Goal: Information Seeking & Learning: Learn about a topic

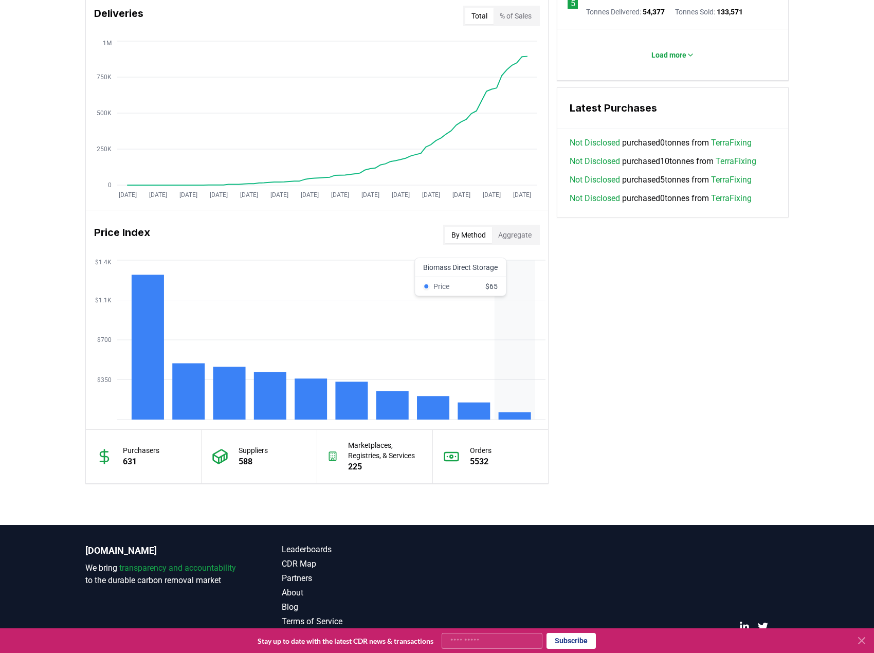
scroll to position [669, 0]
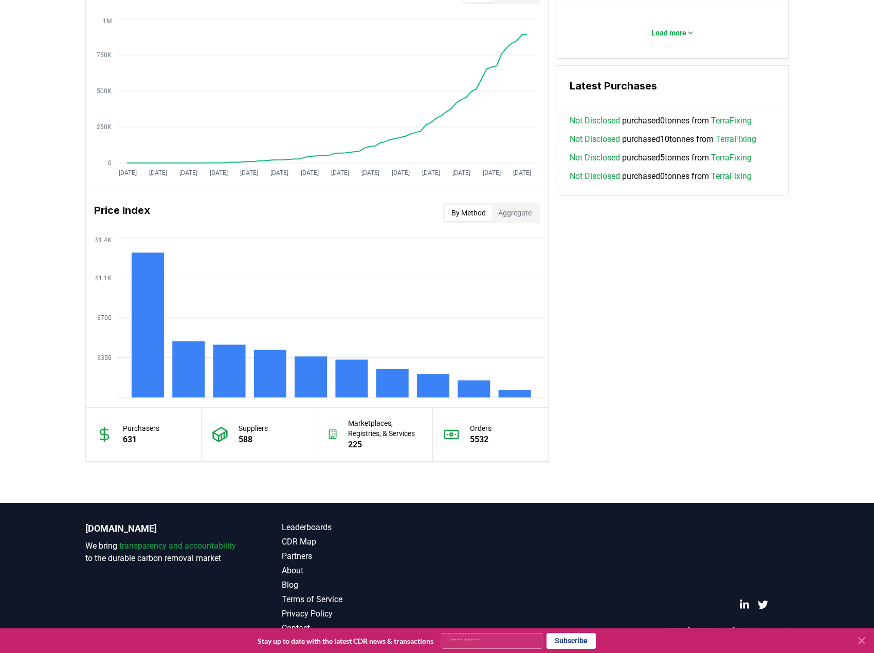
click at [514, 215] on button "Aggregate" at bounding box center [515, 213] width 46 height 16
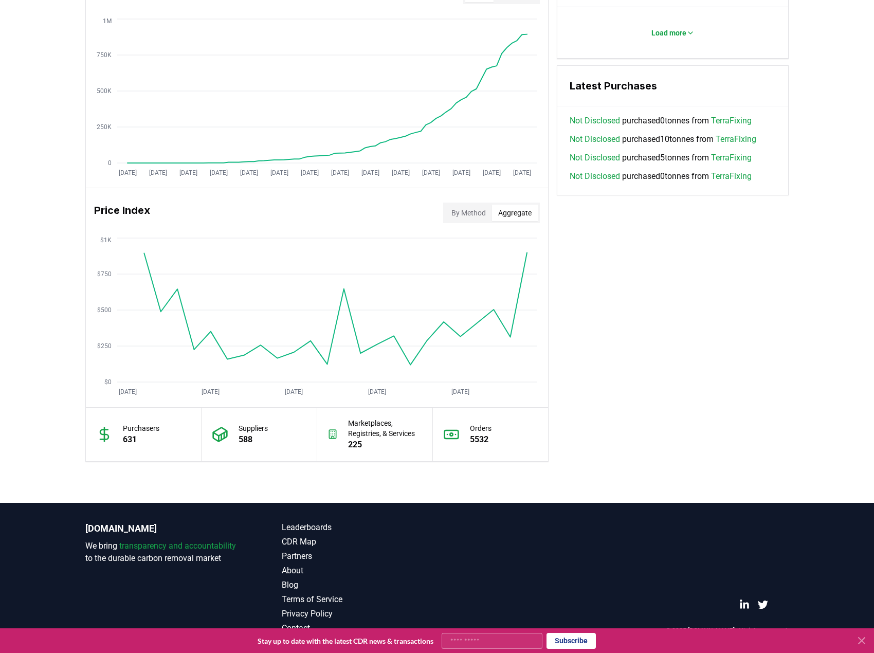
click at [455, 206] on button "By Method" at bounding box center [468, 213] width 47 height 16
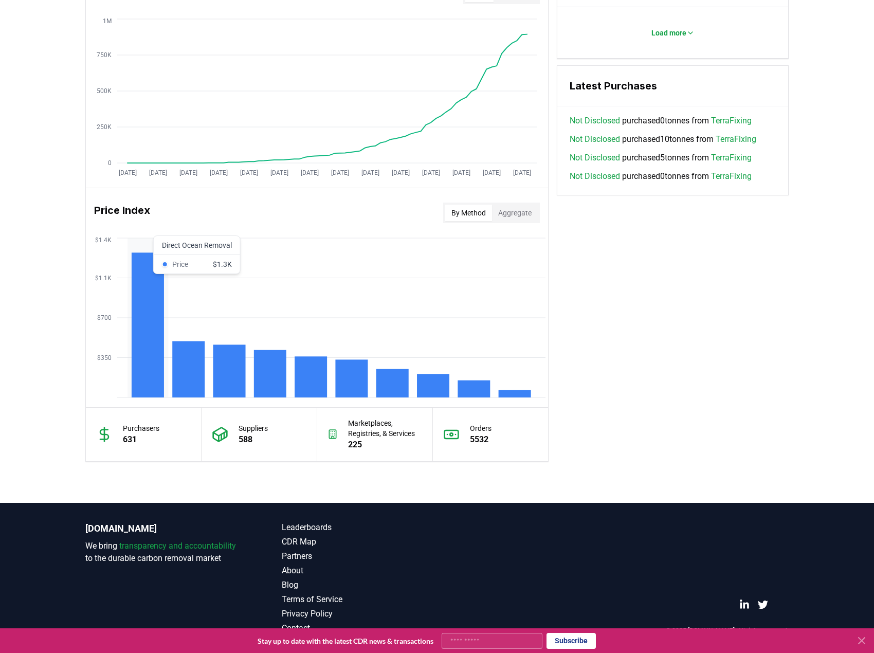
click at [179, 371] on rect at bounding box center [188, 369] width 32 height 56
click at [218, 368] on rect at bounding box center [229, 370] width 32 height 53
click at [512, 218] on button "Aggregate" at bounding box center [515, 213] width 46 height 16
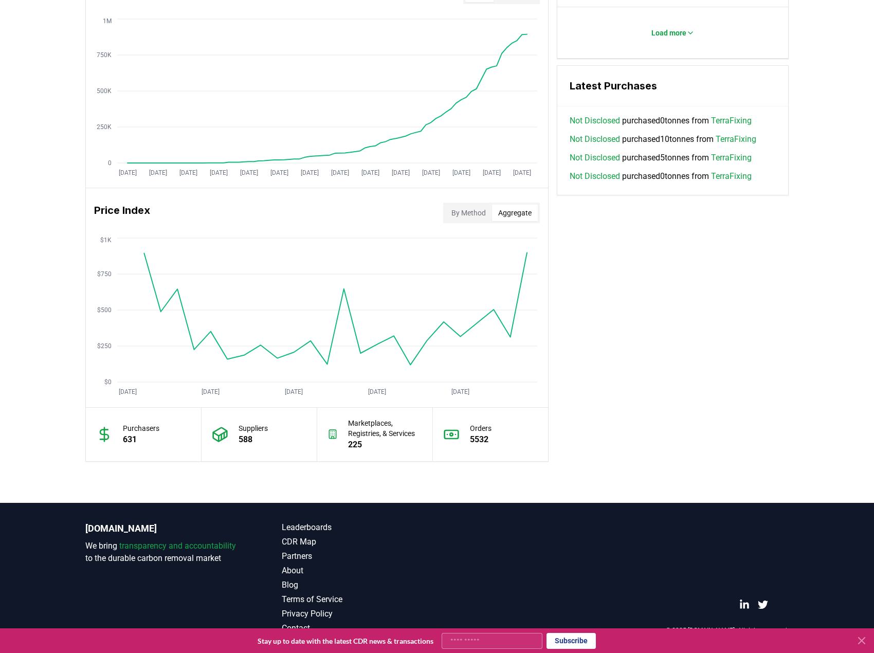
click at [403, 413] on div "Marketplaces, Registries, & Services 225" at bounding box center [375, 434] width 116 height 53
click at [361, 430] on p "Marketplaces, Registries, & Services" at bounding box center [384, 428] width 73 height 21
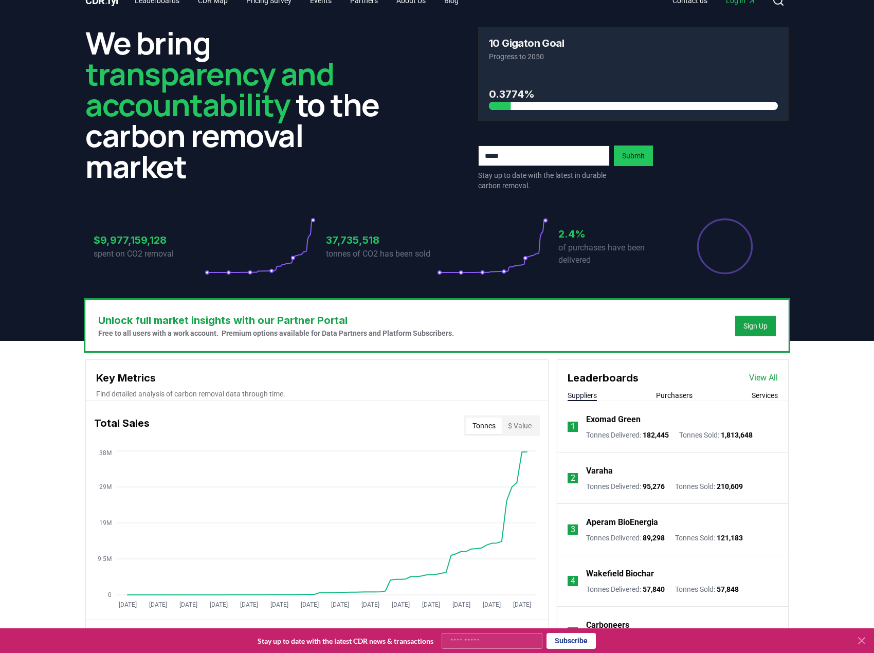
scroll to position [0, 0]
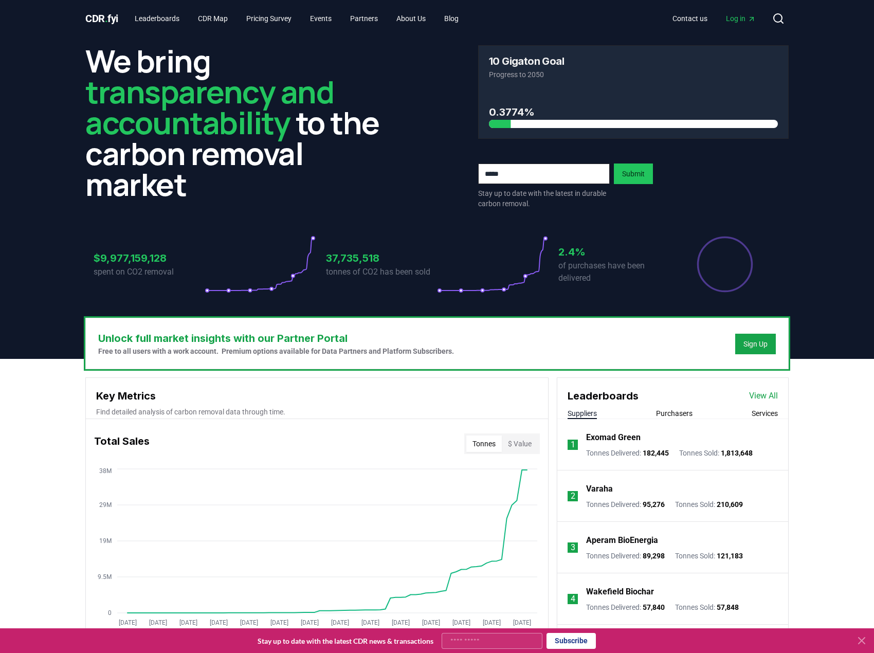
click at [671, 404] on div "Leaderboards View All Suppliers Purchasers Services" at bounding box center [672, 398] width 231 height 41
click at [671, 414] on button "Purchasers" at bounding box center [674, 413] width 36 height 10
click at [743, 410] on div "Suppliers Purchasers Services" at bounding box center [672, 413] width 231 height 11
click at [751, 413] on button "Services" at bounding box center [764, 413] width 26 height 10
click at [580, 414] on button "Suppliers" at bounding box center [581, 413] width 29 height 10
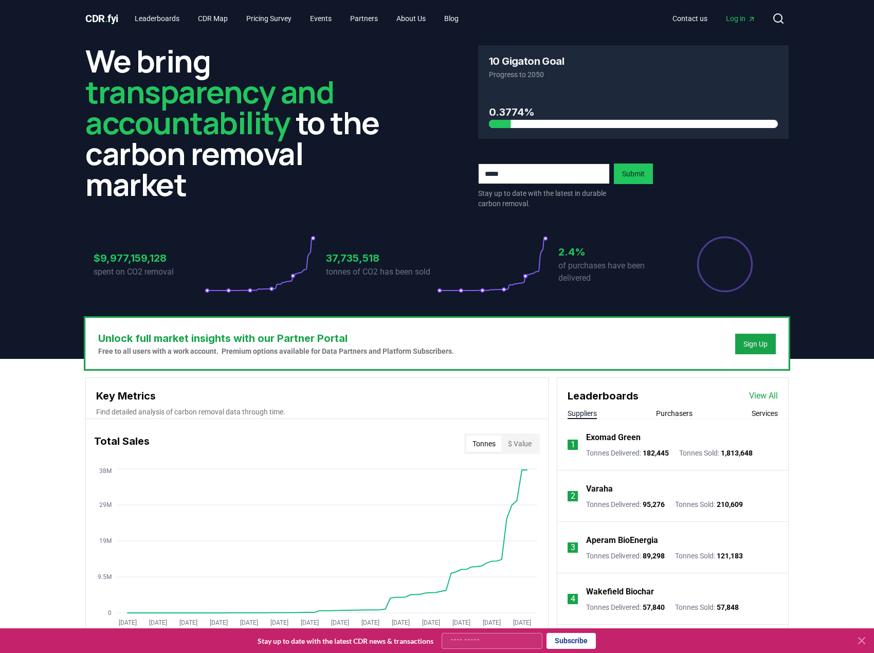
click at [517, 447] on button "$ Value" at bounding box center [520, 443] width 36 height 16
click at [490, 447] on button "Tonnes" at bounding box center [483, 443] width 35 height 16
click at [536, 448] on button "$ Value" at bounding box center [520, 443] width 36 height 16
click at [504, 446] on button "$ Value" at bounding box center [520, 443] width 36 height 16
click at [478, 446] on button "Tonnes" at bounding box center [483, 443] width 35 height 16
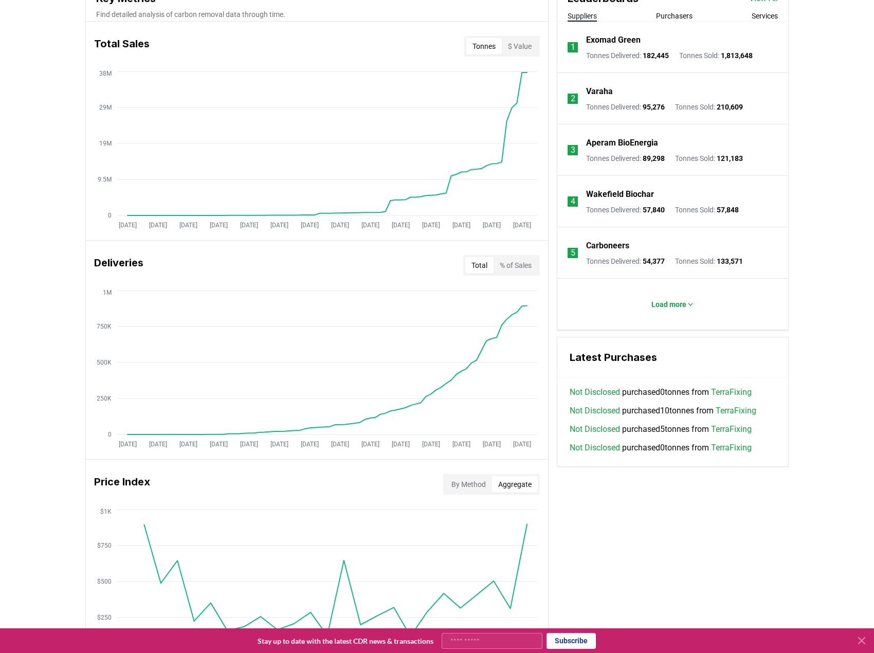
scroll to position [411, 0]
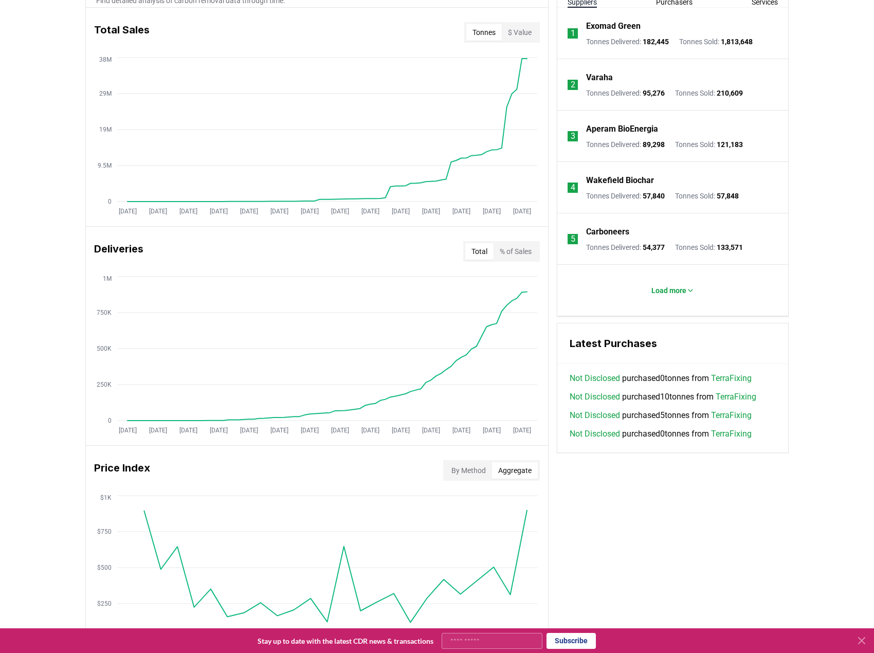
click at [509, 258] on button "% of Sales" at bounding box center [515, 251] width 44 height 16
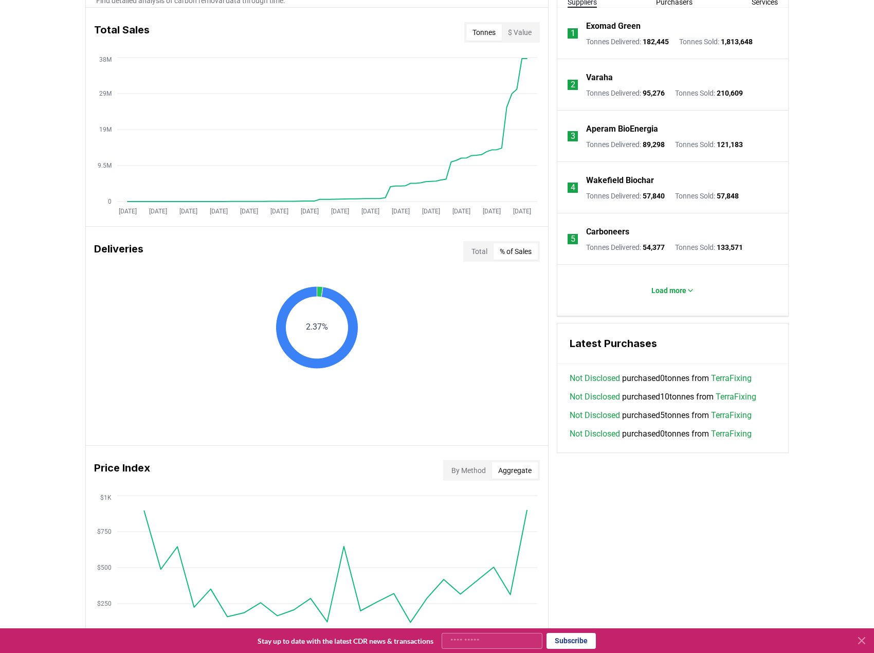
click at [482, 252] on button "Total" at bounding box center [479, 251] width 28 height 16
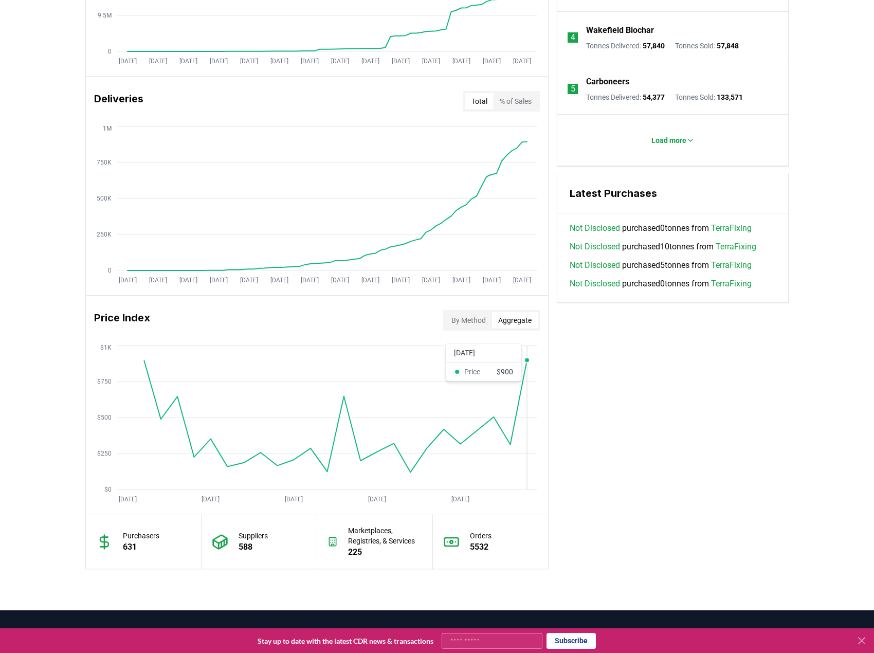
scroll to position [565, 0]
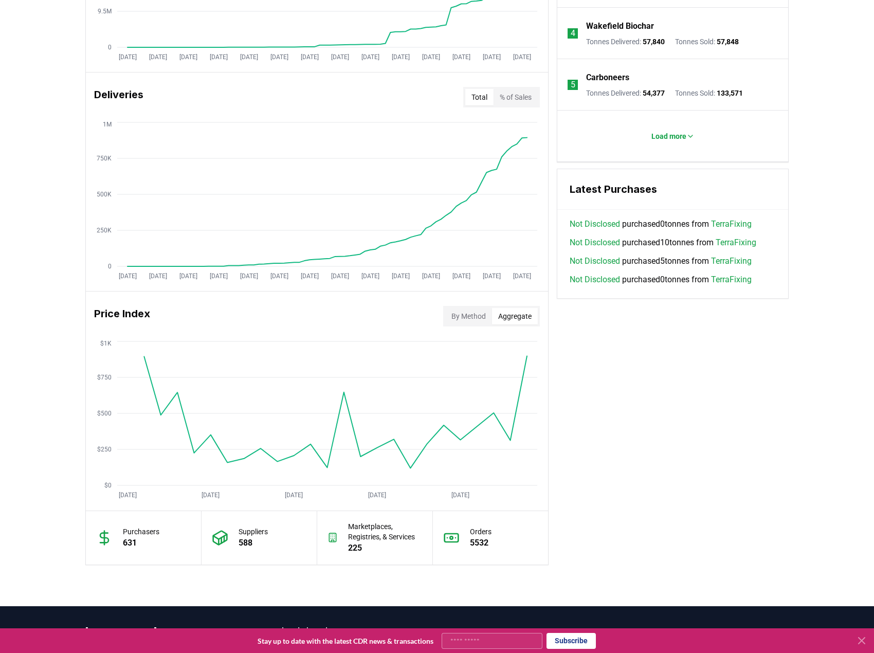
click at [452, 301] on div "Price Index By Method Aggregate" at bounding box center [317, 316] width 462 height 37
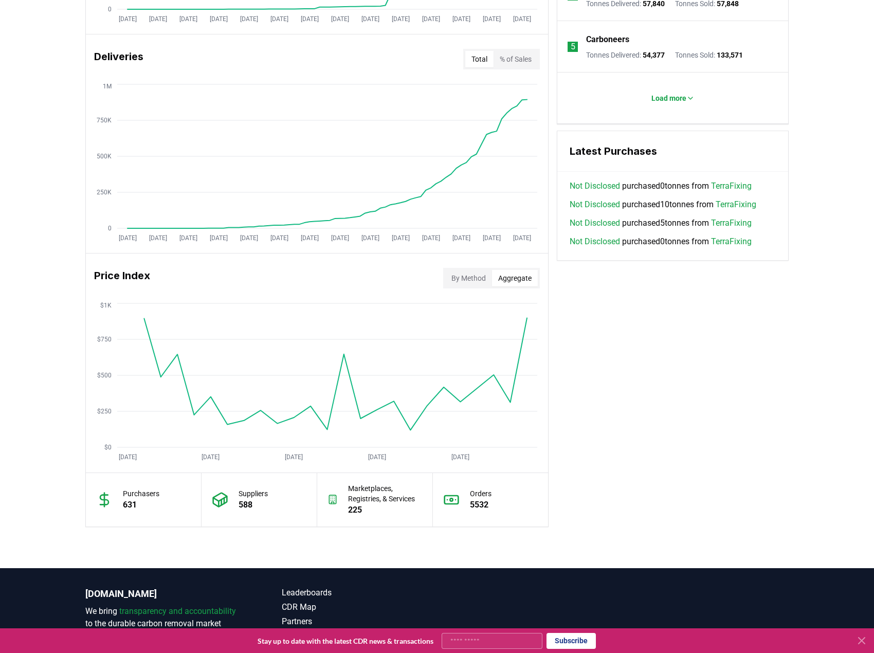
scroll to position [669, 0]
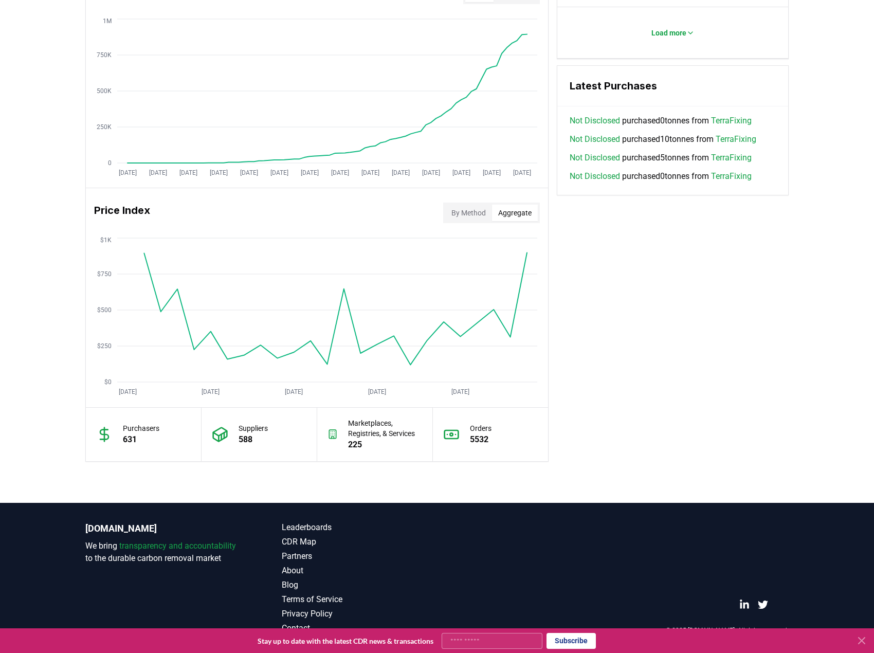
click at [488, 524] on div "© 2025 [DOMAIN_NAME]. All rights reserved." at bounding box center [633, 577] width 310 height 113
click at [457, 434] on icon at bounding box center [451, 434] width 16 height 16
drag, startPoint x: 519, startPoint y: 279, endPoint x: 516, endPoint y: 305, distance: 26.8
click at [516, 305] on icon "[DATE] [DATE] [DATE] [DATE] [DATE] $0 $250 $500 $750 $1K" at bounding box center [313, 317] width 454 height 164
click at [500, 314] on icon "[DATE] [DATE] [DATE] [DATE] [DATE] $0 $250 $500 $750 $1K" at bounding box center [313, 317] width 454 height 164
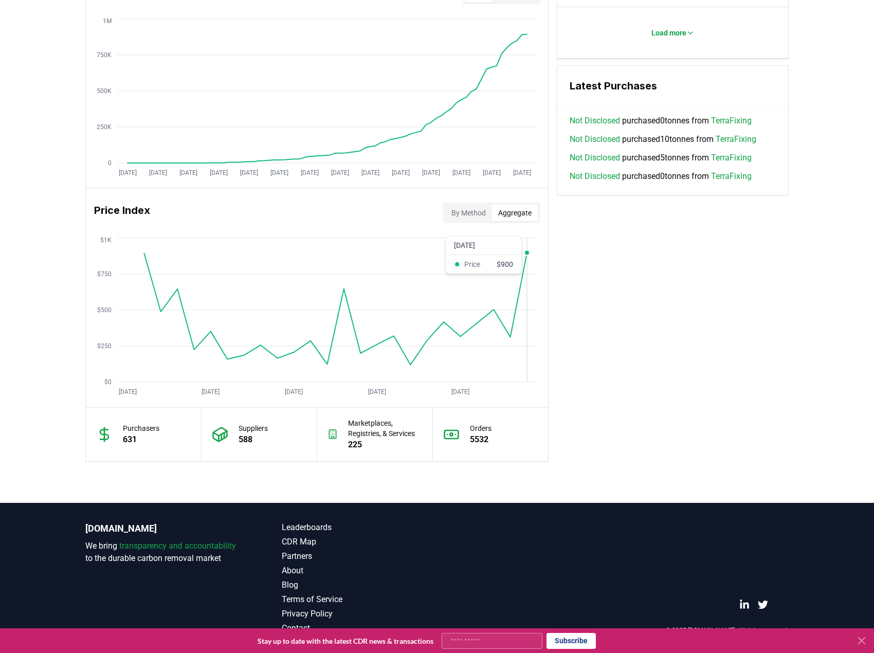
click at [697, 311] on div "Key Metrics Find detailed analysis of carbon removal data through time. Total S…" at bounding box center [436, 85] width 703 height 753
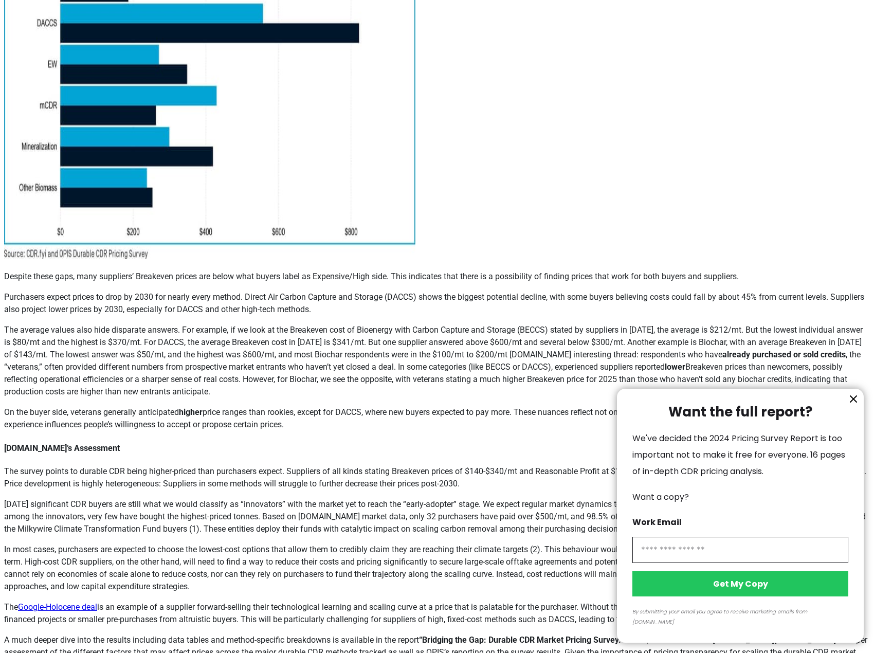
scroll to position [360, 0]
